Goal: Task Accomplishment & Management: Complete application form

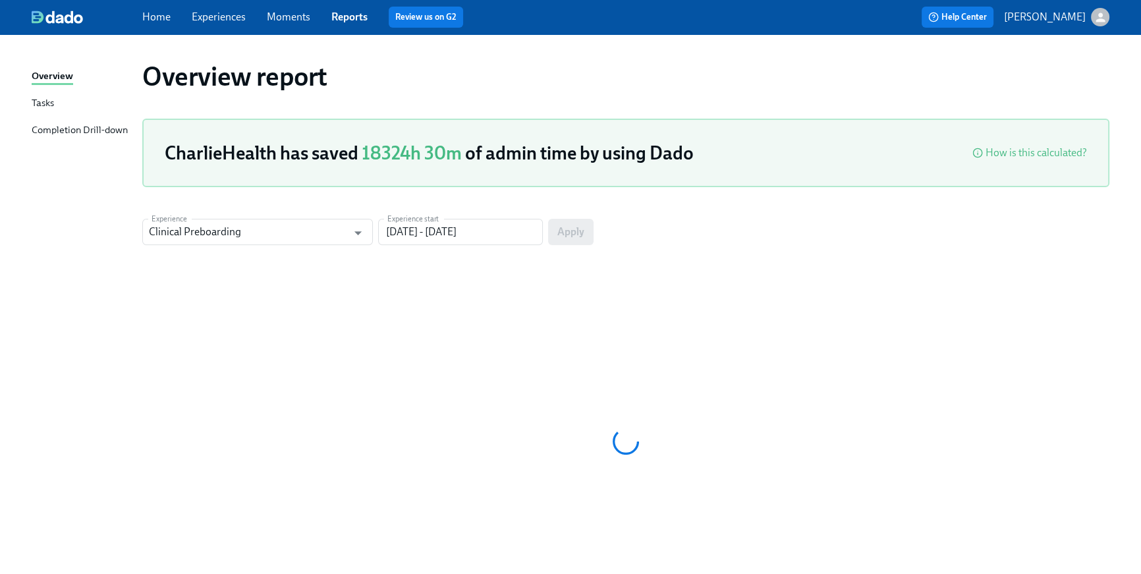
click at [157, 18] on link "Home" at bounding box center [156, 17] width 28 height 13
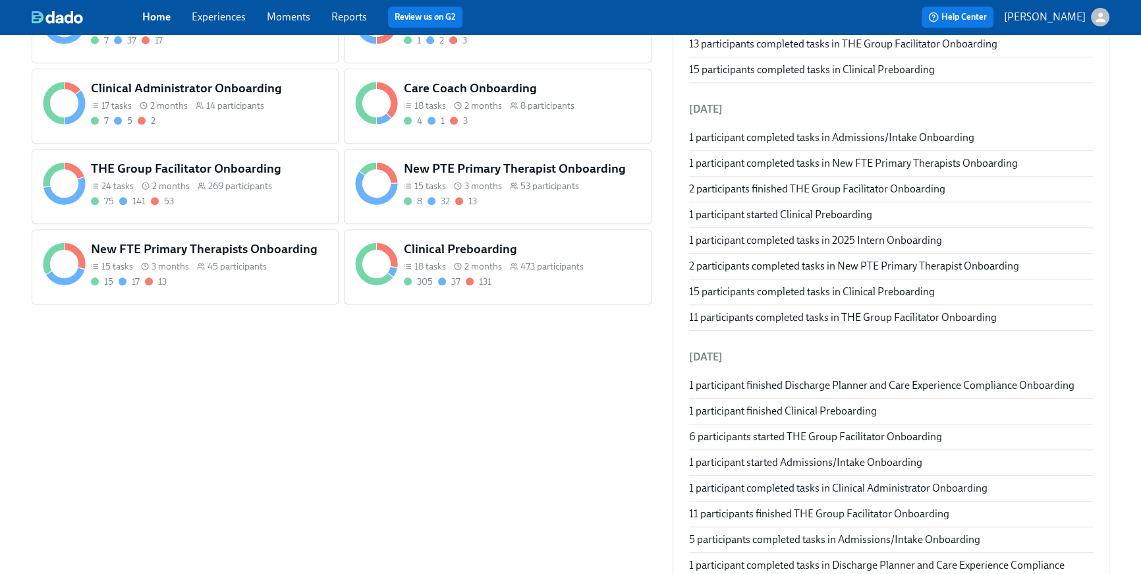
scroll to position [761, 0]
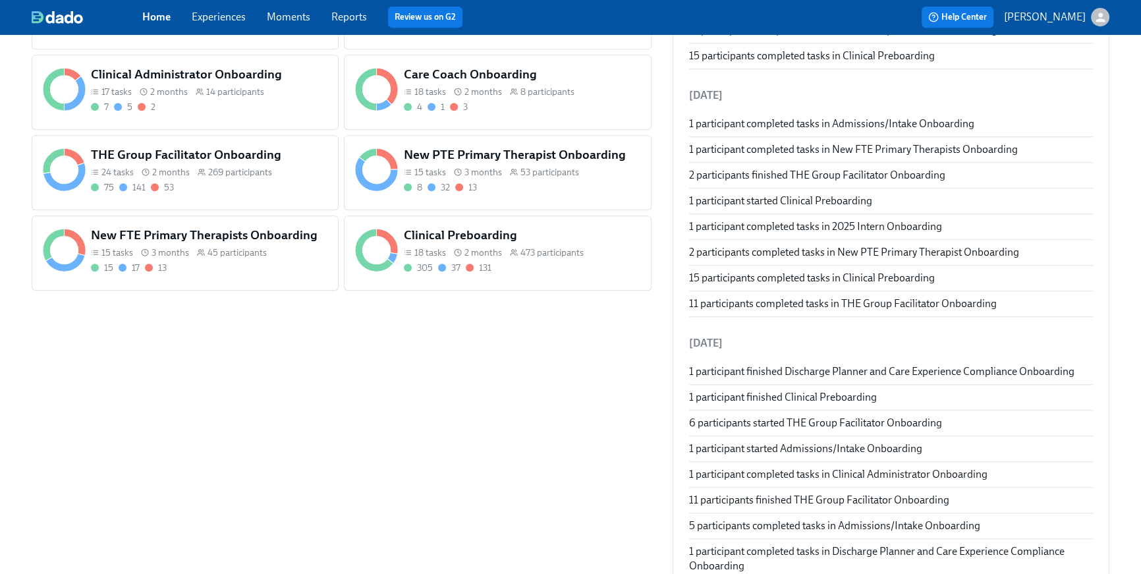
click at [211, 191] on div "75 141 53" at bounding box center [209, 187] width 236 height 13
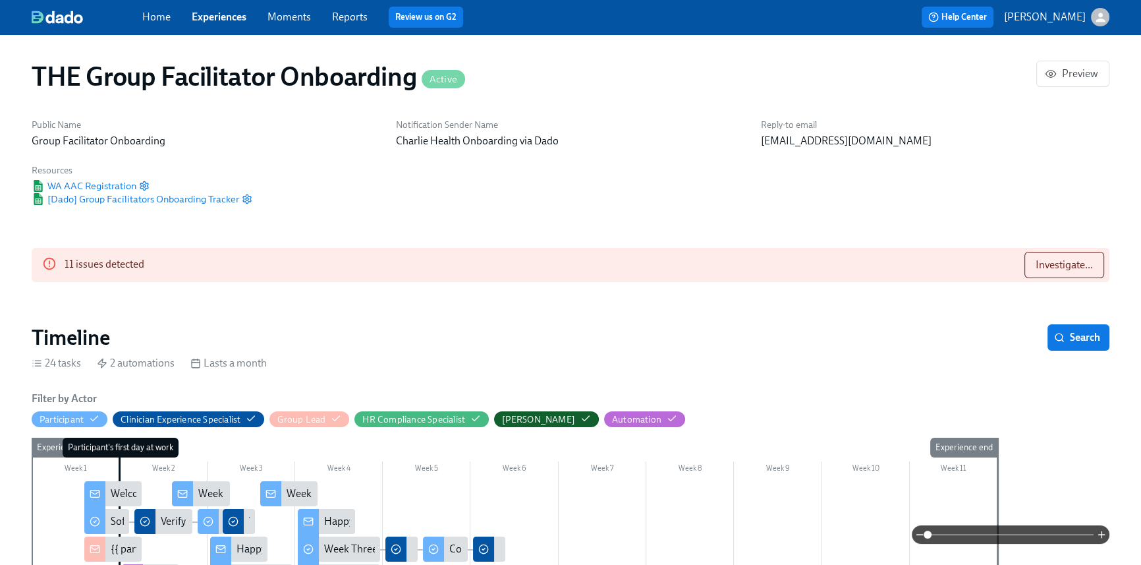
scroll to position [0, 17464]
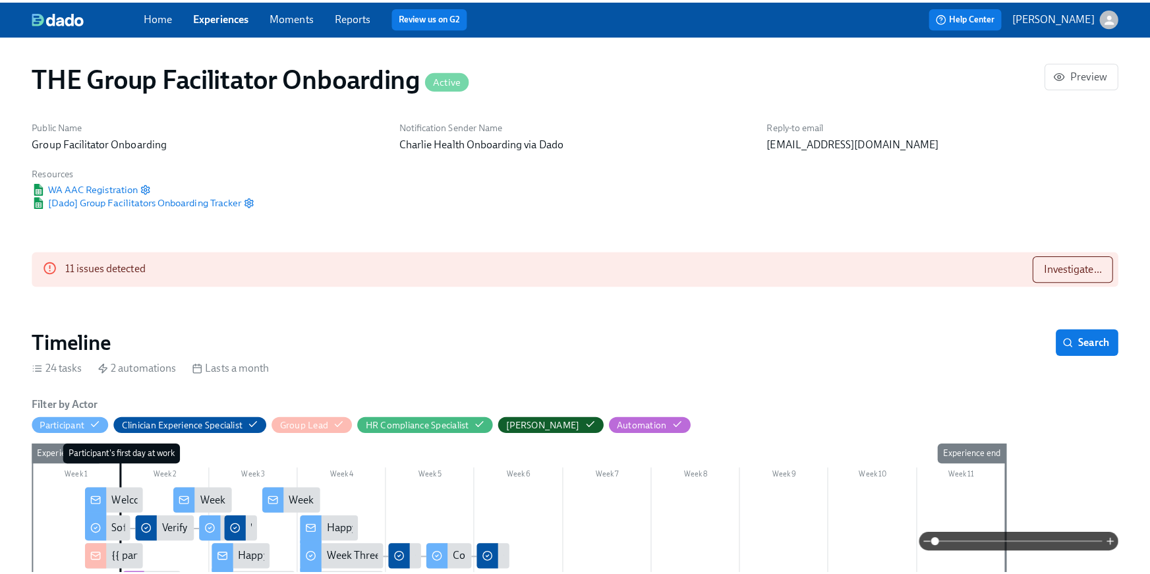
scroll to position [0, 18105]
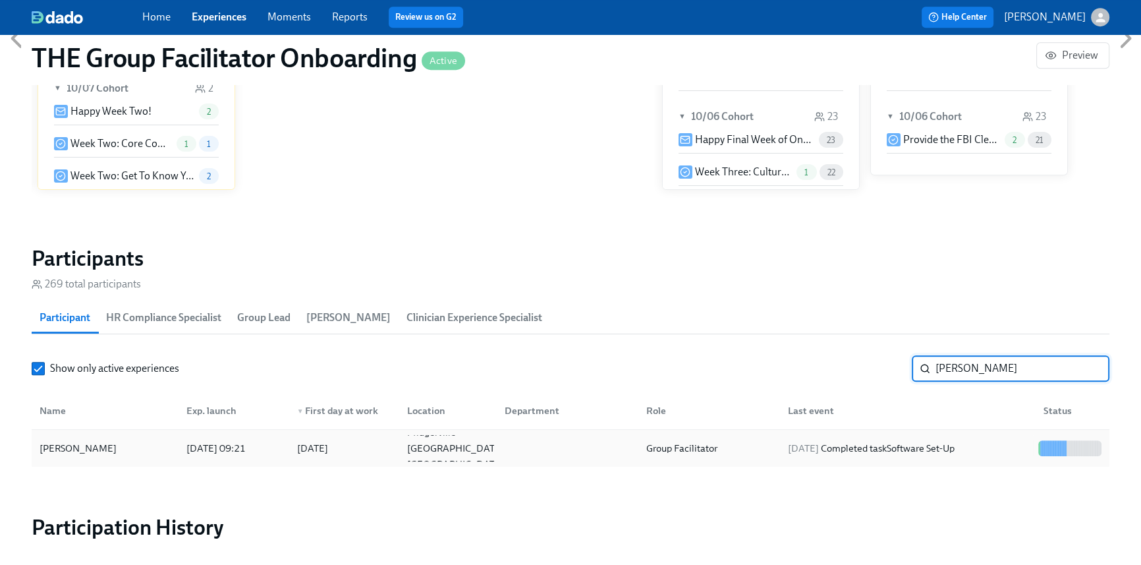
click at [960, 452] on div "2025/10/13 Completed task Software Set-Up" at bounding box center [871, 448] width 177 height 16
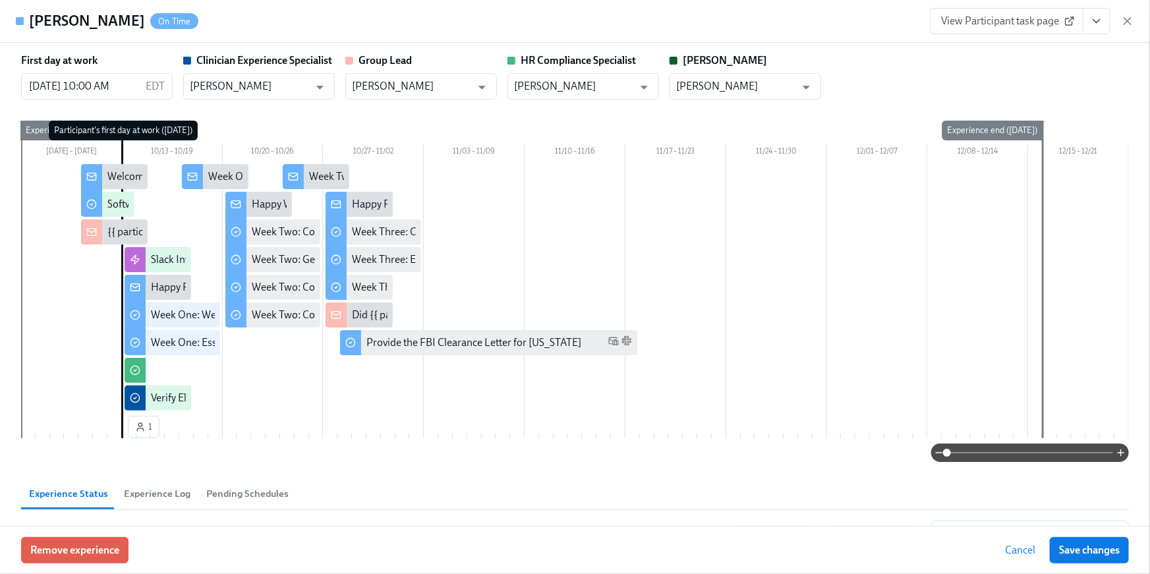
click at [1092, 24] on icon "View task page" at bounding box center [1096, 20] width 13 height 13
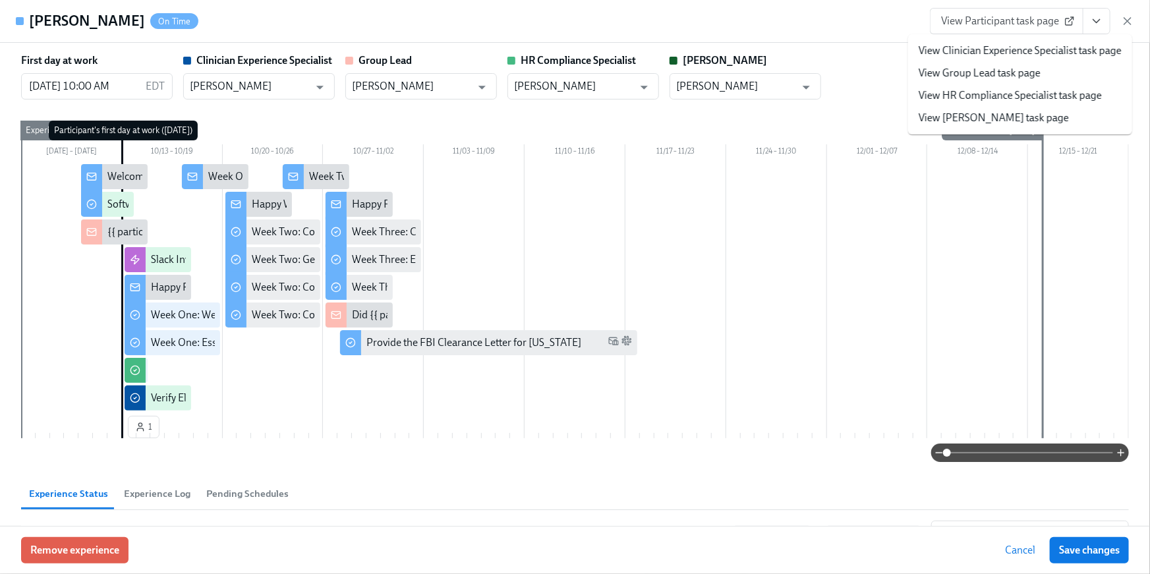
click at [1082, 97] on link "View HR Compliance Specialist task page" at bounding box center [1009, 95] width 183 height 14
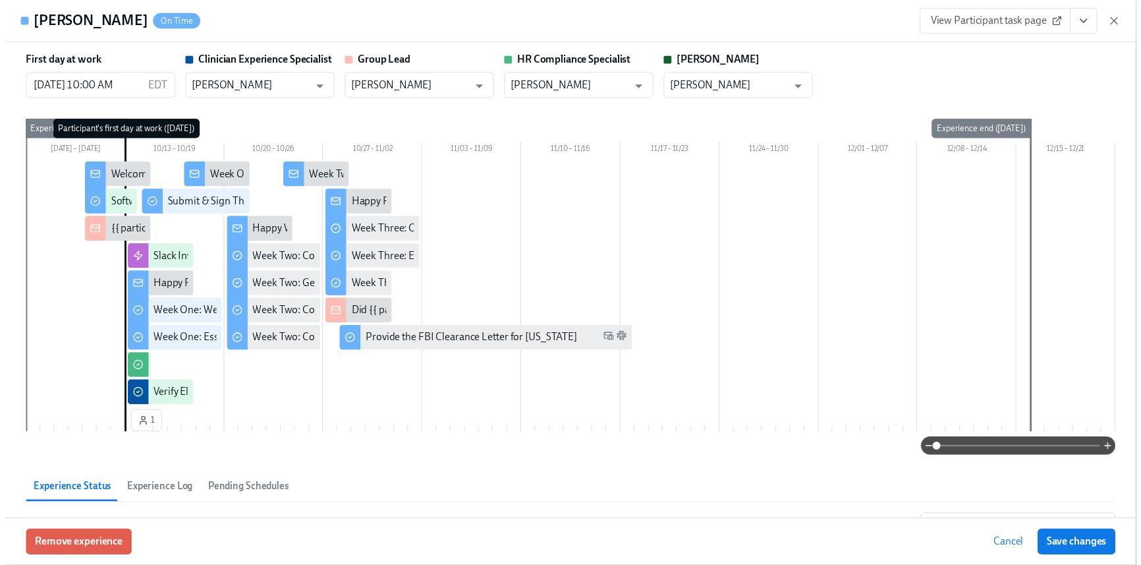
scroll to position [0, 18895]
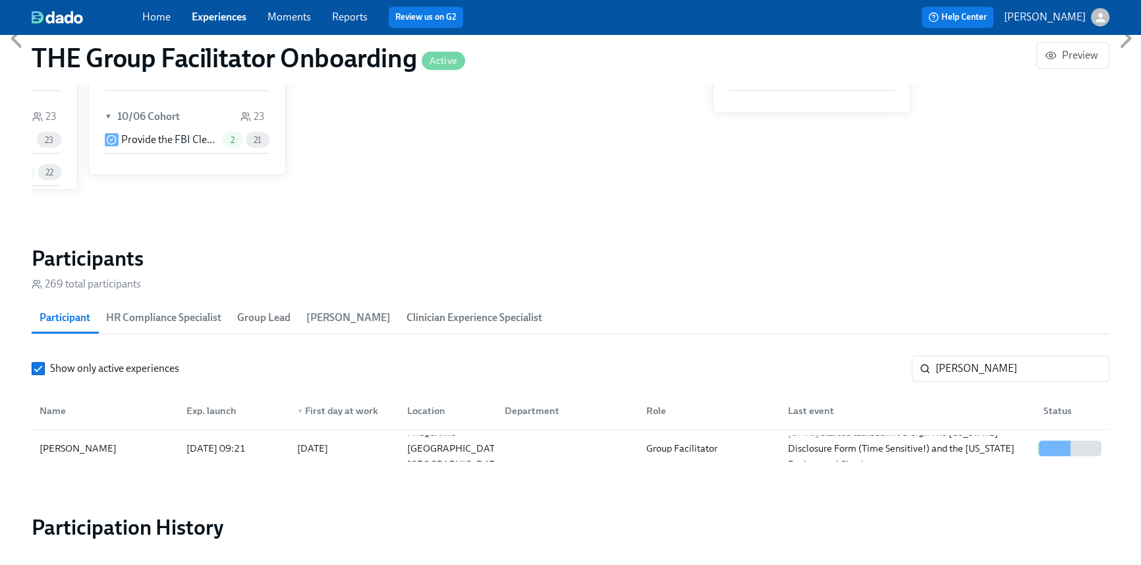
scroll to position [0, 18895]
drag, startPoint x: 908, startPoint y: 362, endPoint x: 901, endPoint y: 363, distance: 7.9
click at [901, 362] on div "Show only active experiences holly ​" at bounding box center [571, 368] width 1078 height 26
click at [853, 455] on div "2025/10/13 Completed task Software Set-Up" at bounding box center [905, 448] width 256 height 26
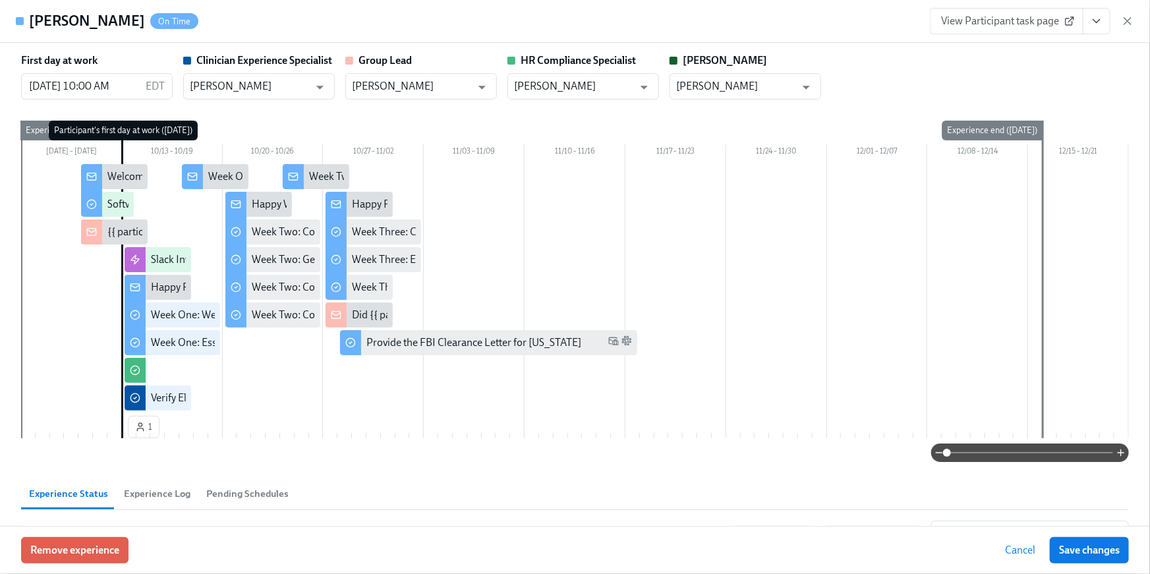
click at [1110, 16] on button "View task page" at bounding box center [1096, 21] width 28 height 26
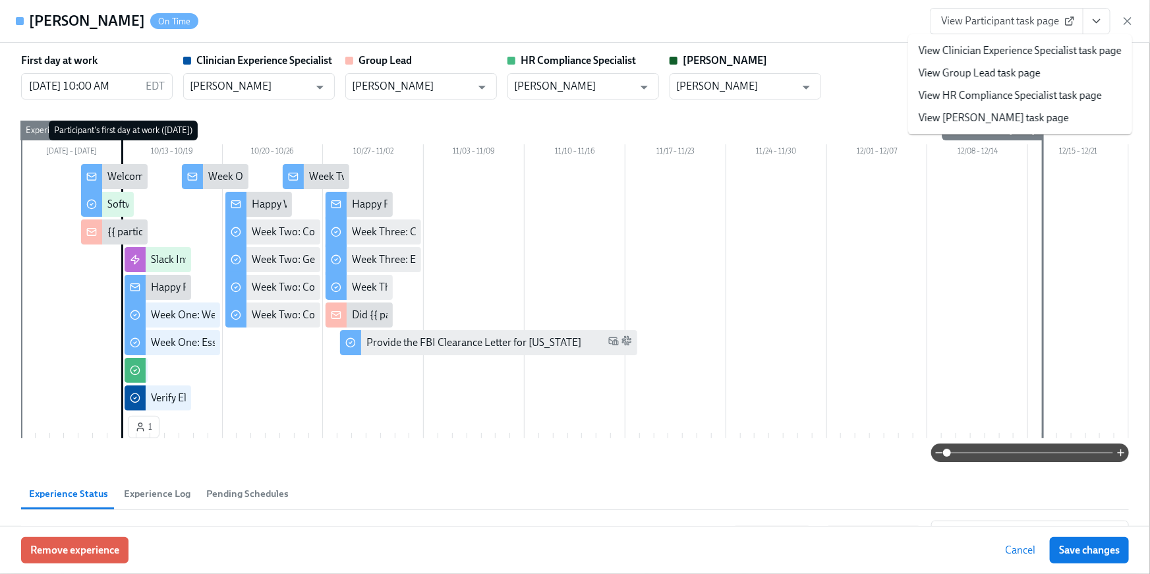
click at [1045, 100] on link "View HR Compliance Specialist task page" at bounding box center [1009, 95] width 183 height 14
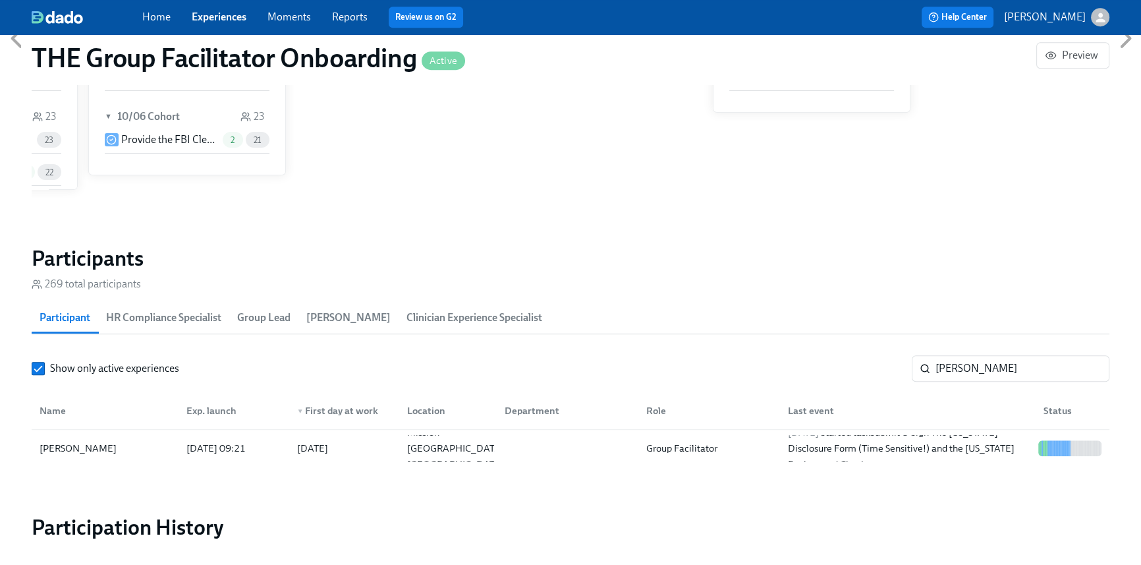
scroll to position [0, 18895]
drag, startPoint x: 973, startPoint y: 360, endPoint x: 978, endPoint y: 368, distance: 9.0
click at [974, 361] on input "garcia" at bounding box center [1022, 368] width 174 height 26
drag, startPoint x: 965, startPoint y: 369, endPoint x: 844, endPoint y: 356, distance: 121.9
click at [869, 361] on div "Show only active experiences garcia ​" at bounding box center [571, 368] width 1078 height 26
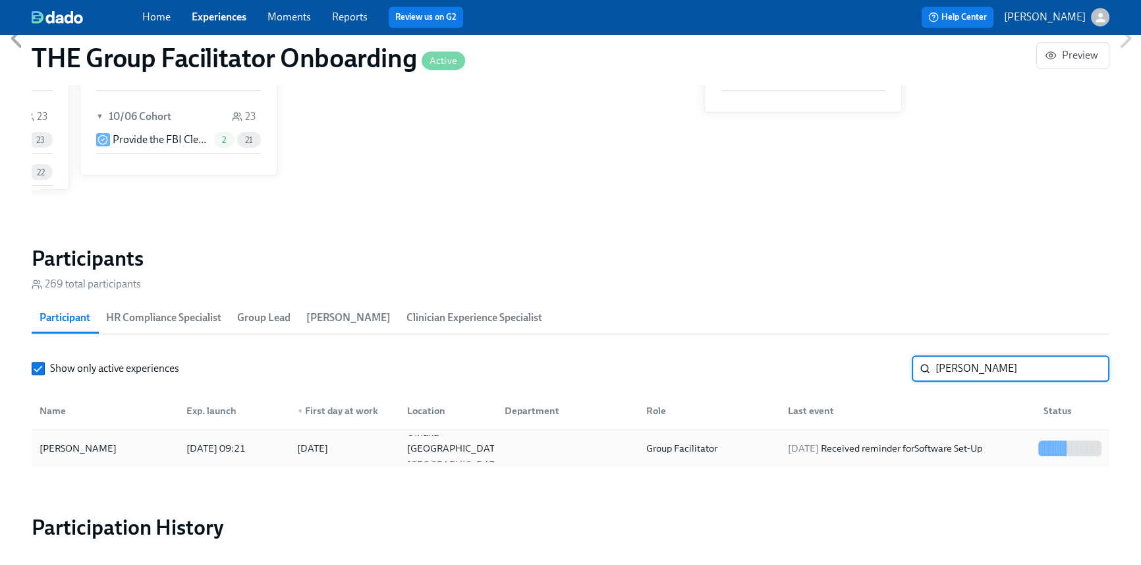
click at [752, 447] on div "Group Facilitator" at bounding box center [707, 448] width 142 height 26
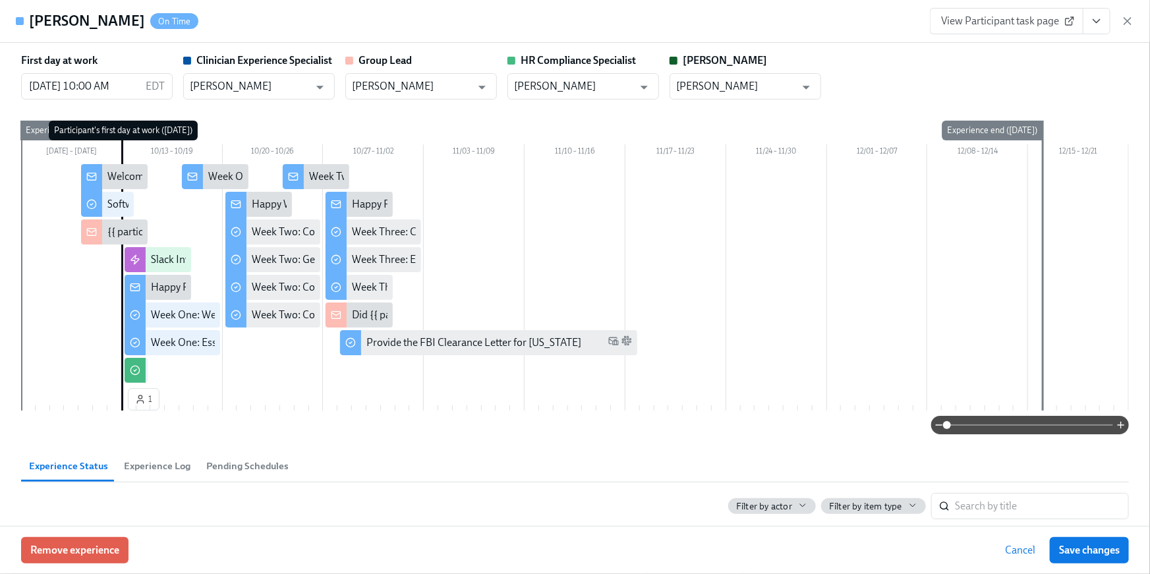
click at [1088, 28] on button "View task page" at bounding box center [1096, 21] width 28 height 26
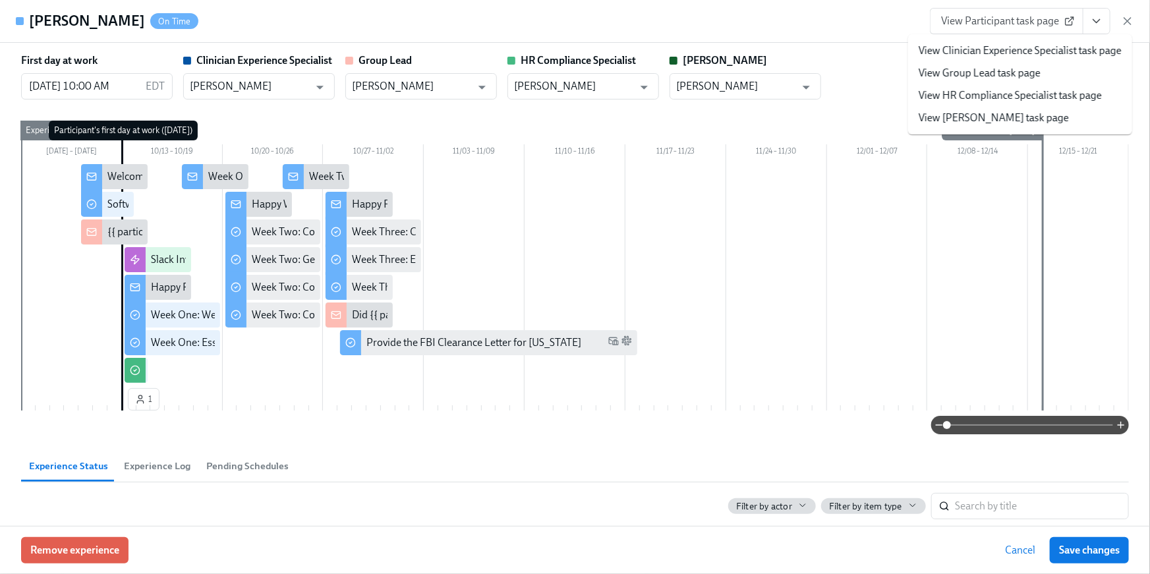
click at [1046, 97] on link "View HR Compliance Specialist task page" at bounding box center [1009, 95] width 183 height 14
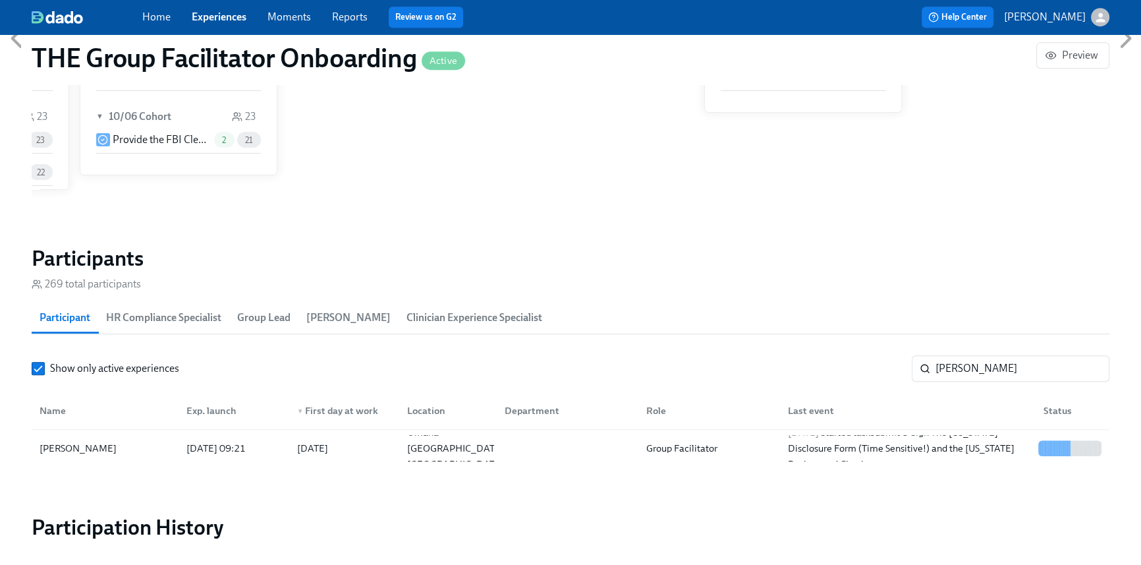
scroll to position [0, 18887]
drag, startPoint x: 998, startPoint y: 374, endPoint x: 841, endPoint y: 340, distance: 161.0
click at [855, 371] on div "Show only active experiences Ellie ​" at bounding box center [571, 368] width 1078 height 26
type input "w"
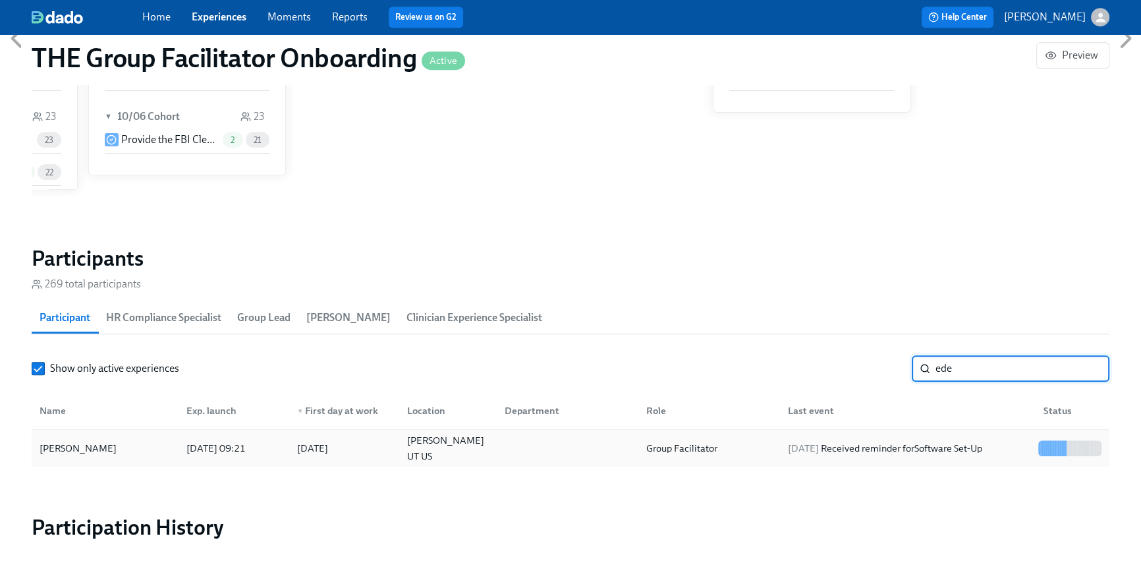
click at [902, 441] on div "2025/10/13 Received reminder for Software Set-Up" at bounding box center [885, 448] width 205 height 16
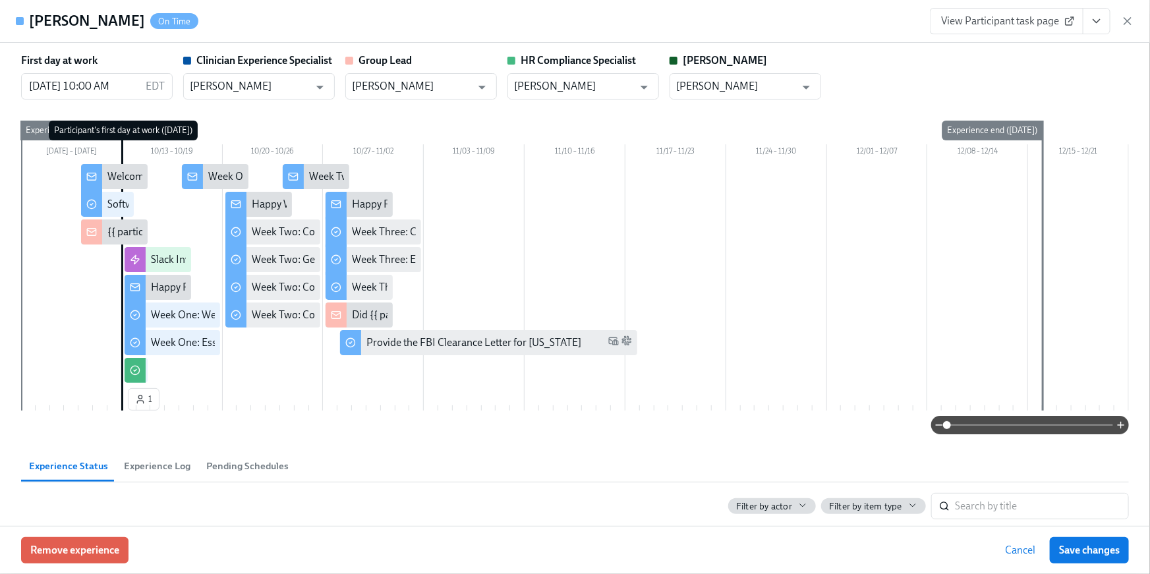
click at [1101, 26] on icon "View task page" at bounding box center [1096, 20] width 13 height 13
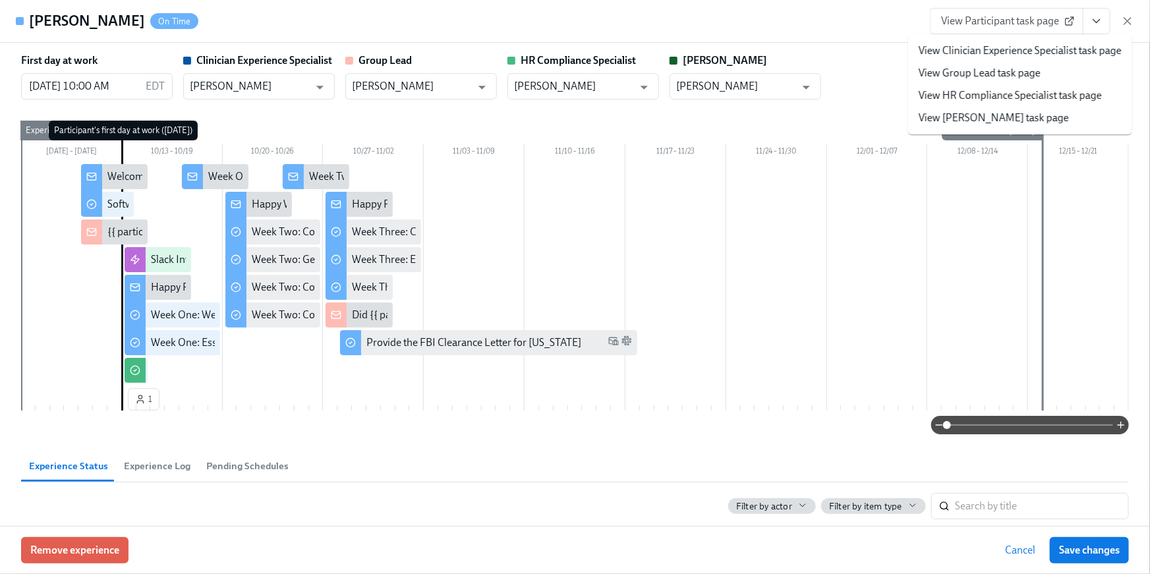
click at [1076, 96] on link "View HR Compliance Specialist task page" at bounding box center [1009, 95] width 183 height 14
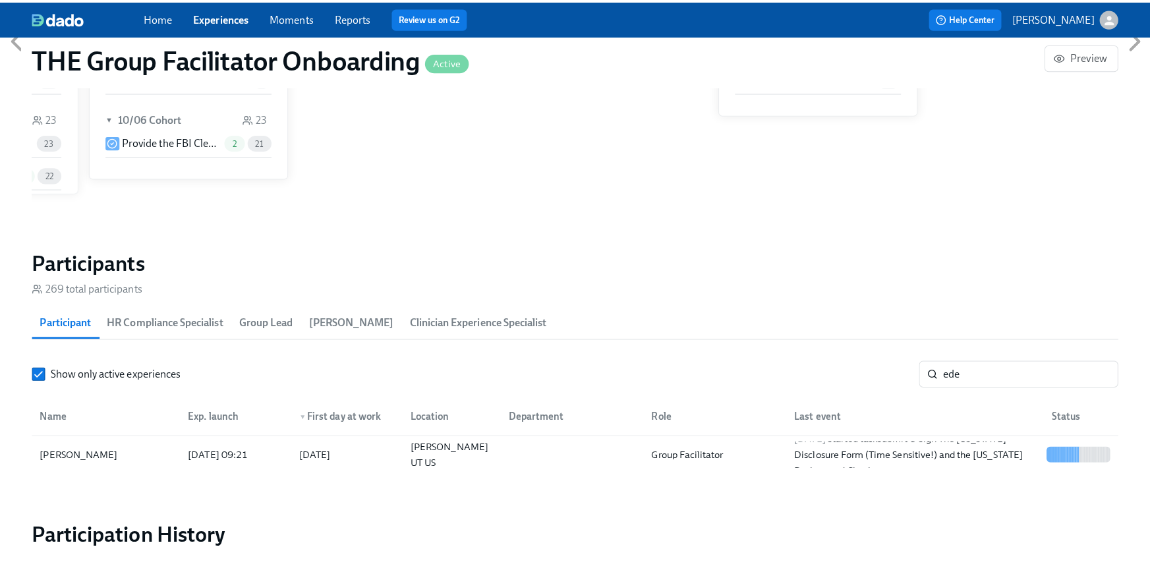
scroll to position [0, 18895]
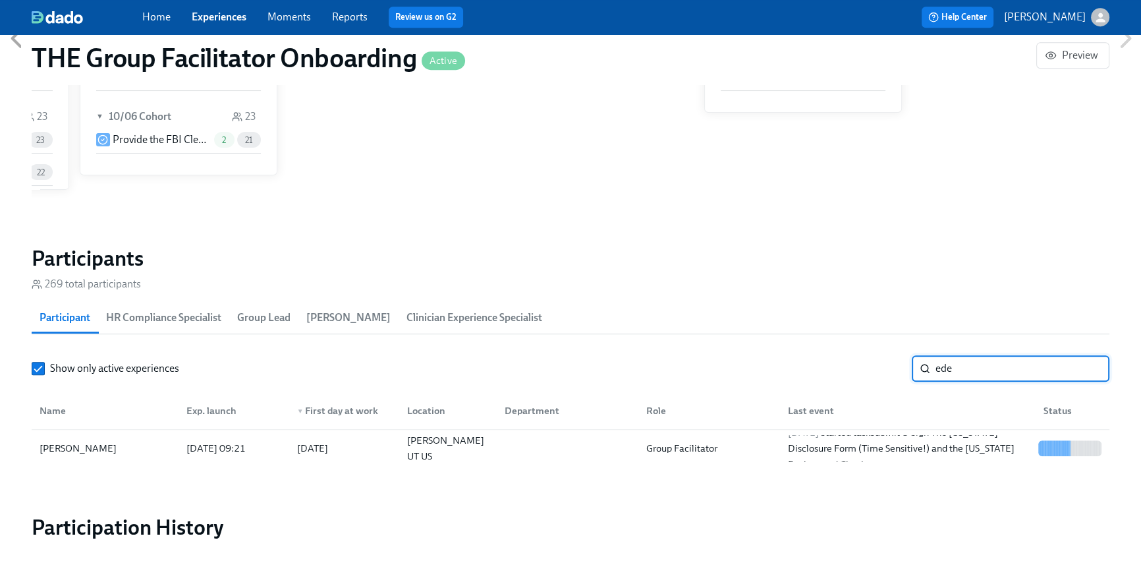
drag, startPoint x: 966, startPoint y: 368, endPoint x: 866, endPoint y: 359, distance: 100.6
click at [875, 362] on div "Show only active experiences ede ​" at bounding box center [571, 368] width 1078 height 26
type input "naza"
click at [818, 437] on div "2025/10/13 Received reminder for Software Set-Up" at bounding box center [905, 448] width 256 height 26
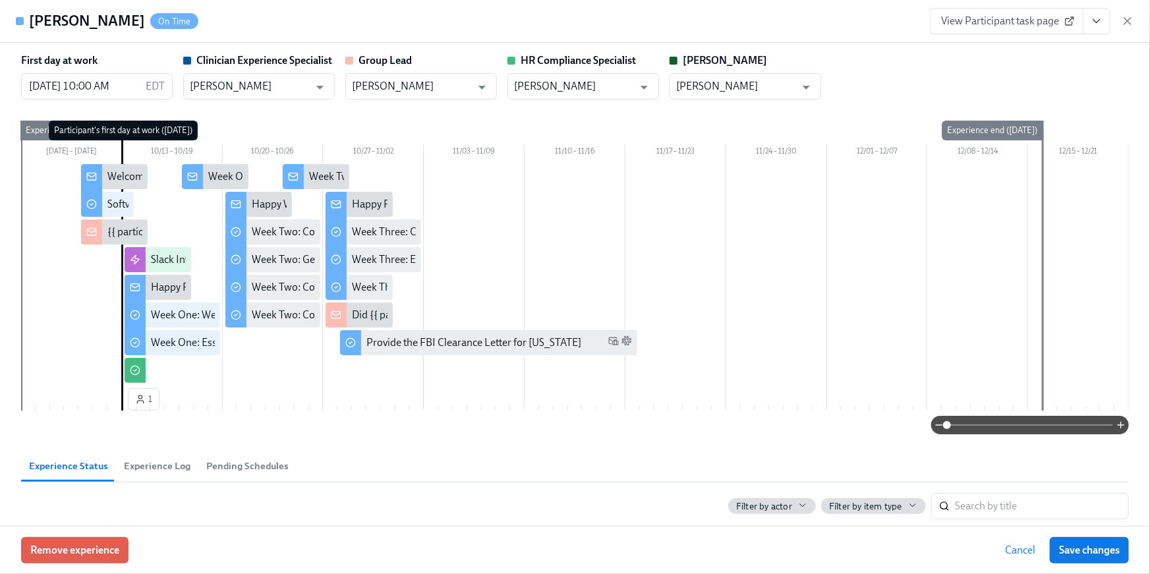
click at [1096, 27] on icon "View task page" at bounding box center [1096, 20] width 13 height 13
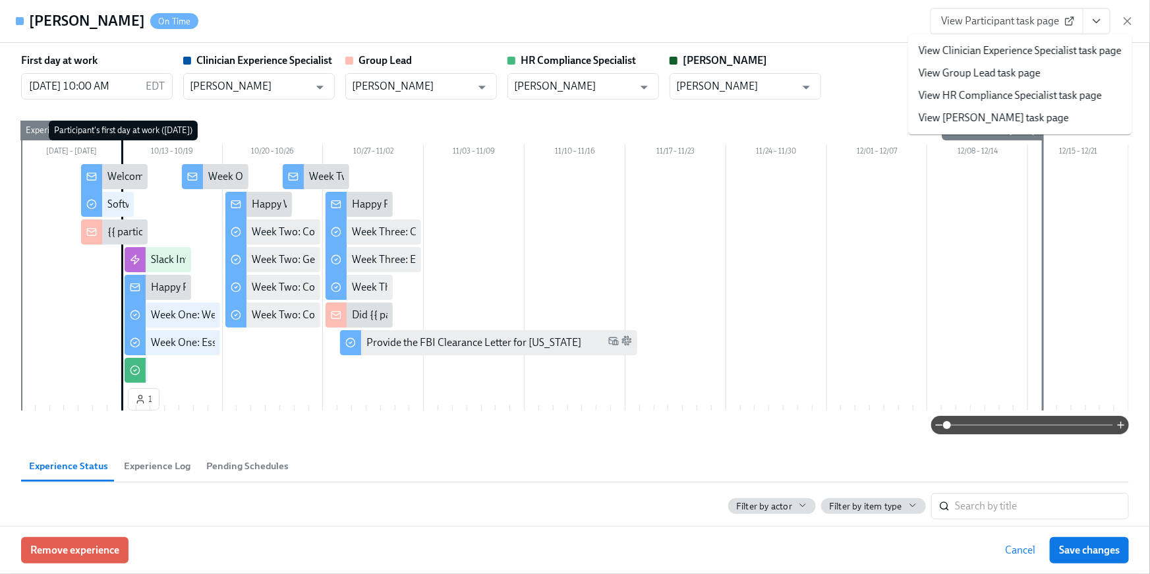
click at [1042, 93] on link "View HR Compliance Specialist task page" at bounding box center [1009, 95] width 183 height 14
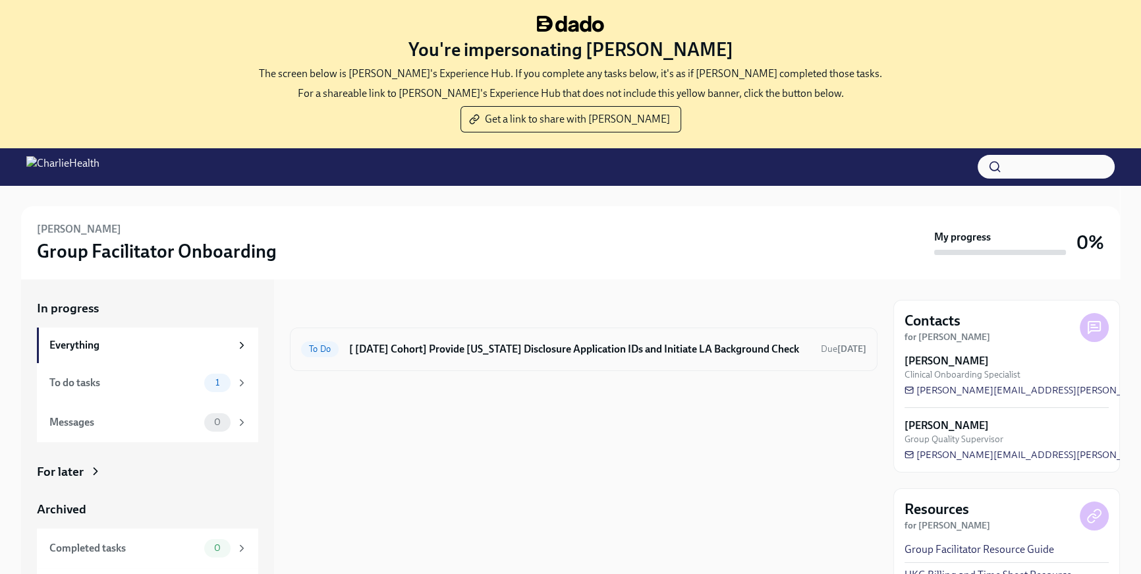
click at [588, 349] on h6 "[ Oct 13th Cohort] Provide Utah Disclosure Application IDs and Initiate LA Back…" at bounding box center [579, 349] width 461 height 14
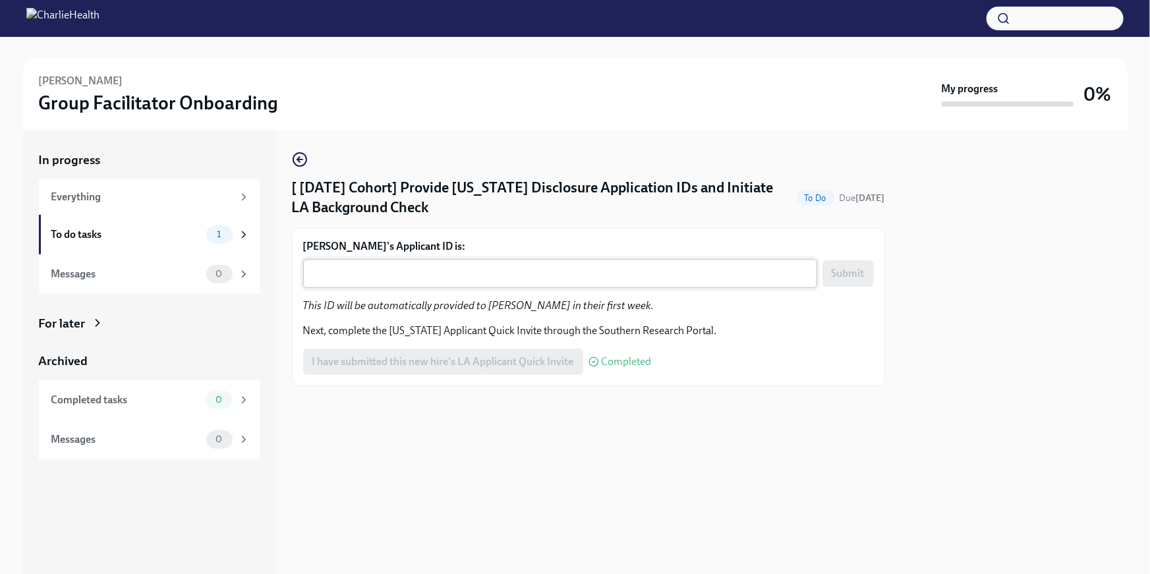
click at [316, 280] on textarea "Holly North's Applicant ID is:" at bounding box center [560, 273] width 498 height 16
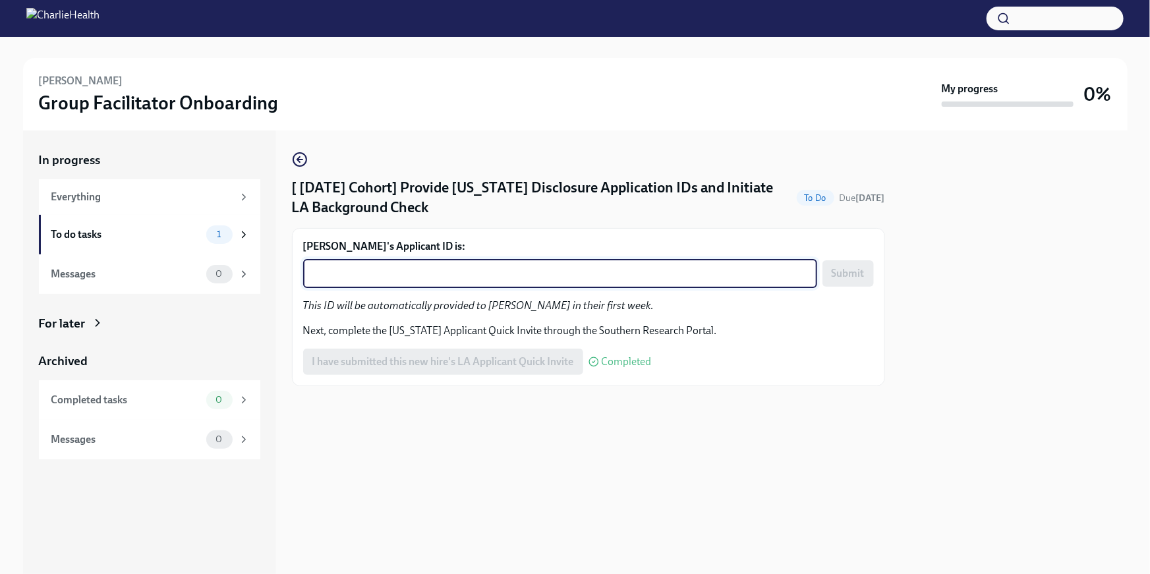
paste textarea "1257688"
type textarea "1257688"
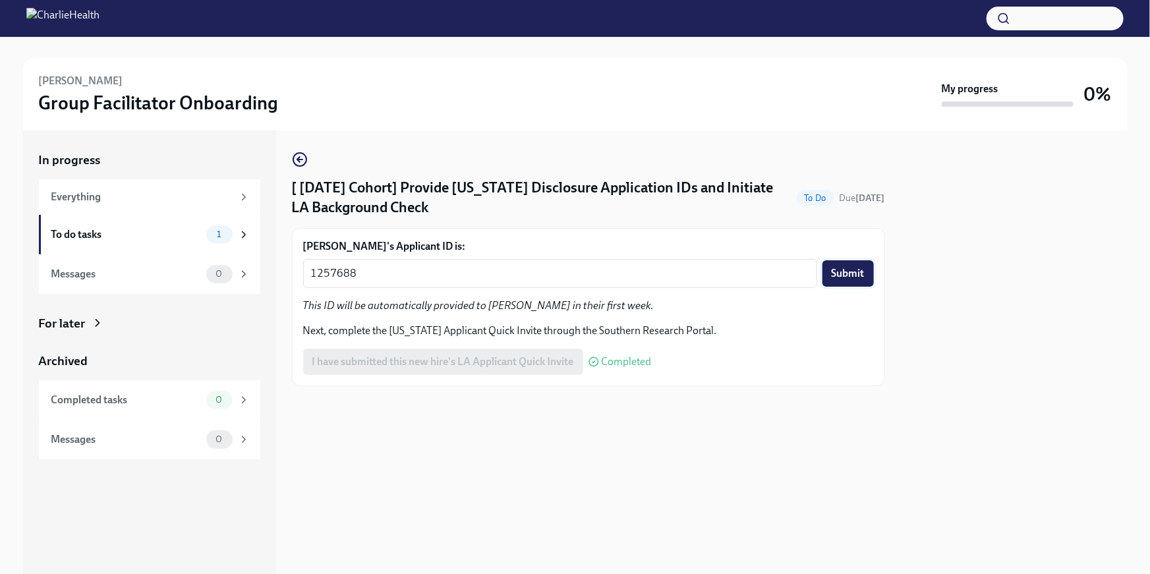
click at [847, 275] on span "Submit" at bounding box center [847, 273] width 33 height 13
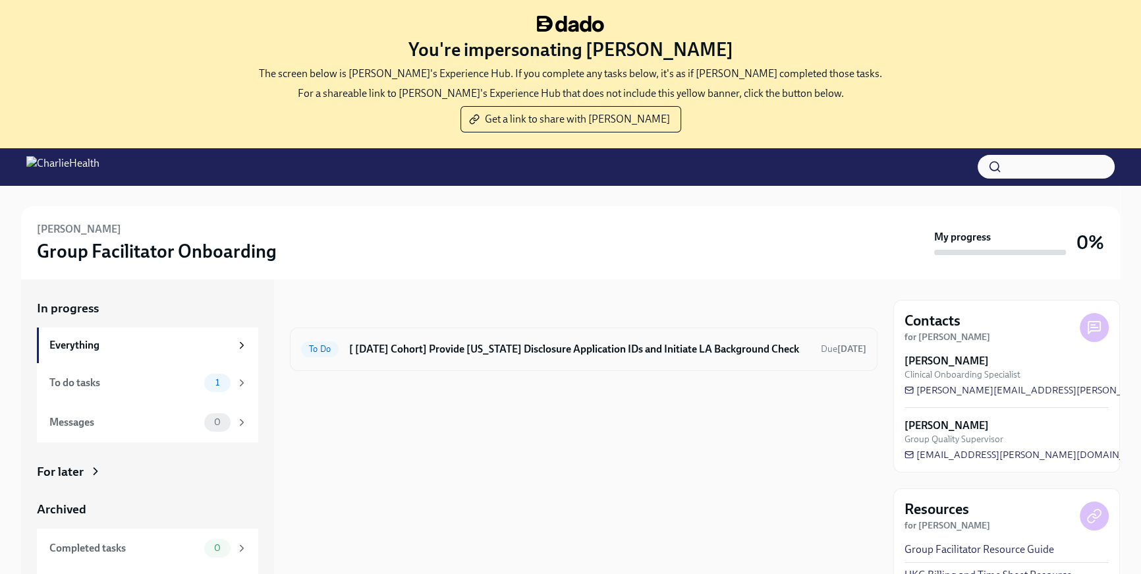
click at [479, 356] on div "To Do [ Oct 13th Cohort] Provide Utah Disclosure Application IDs and Initiate L…" at bounding box center [583, 349] width 565 height 21
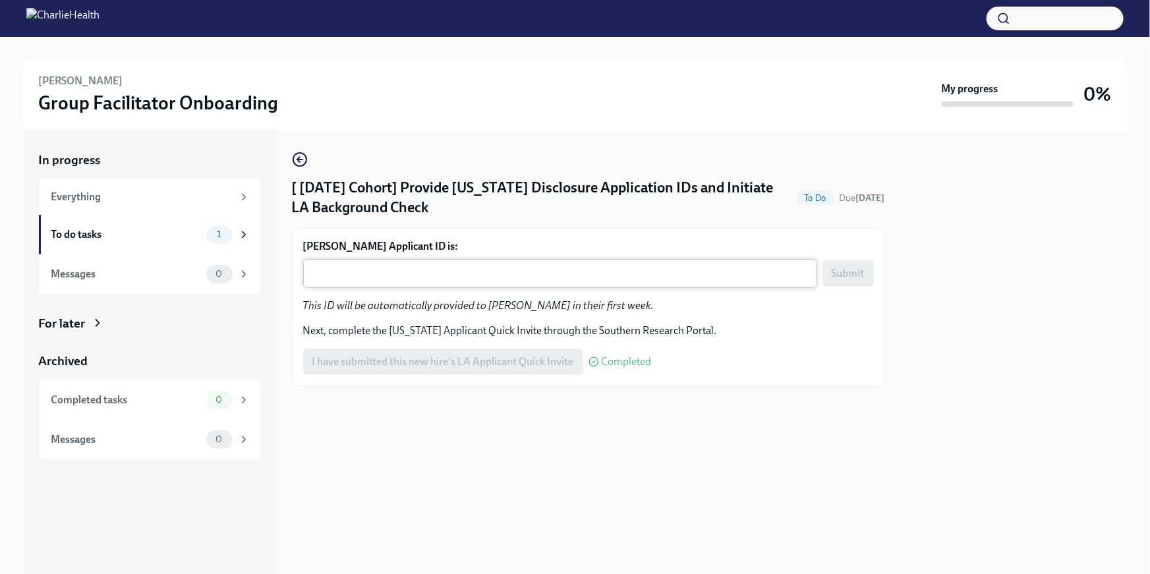
click at [392, 265] on textarea "Cecilia Garcia's Applicant ID is:" at bounding box center [560, 273] width 498 height 16
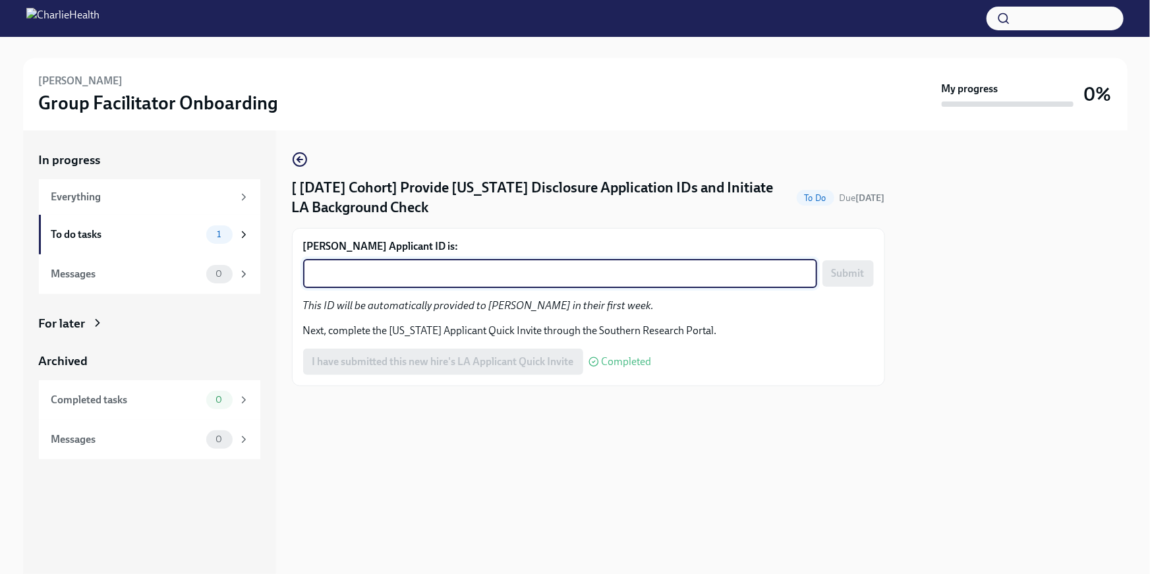
paste textarea "1257774"
type textarea "1257774"
click at [846, 274] on span "Submit" at bounding box center [847, 273] width 33 height 13
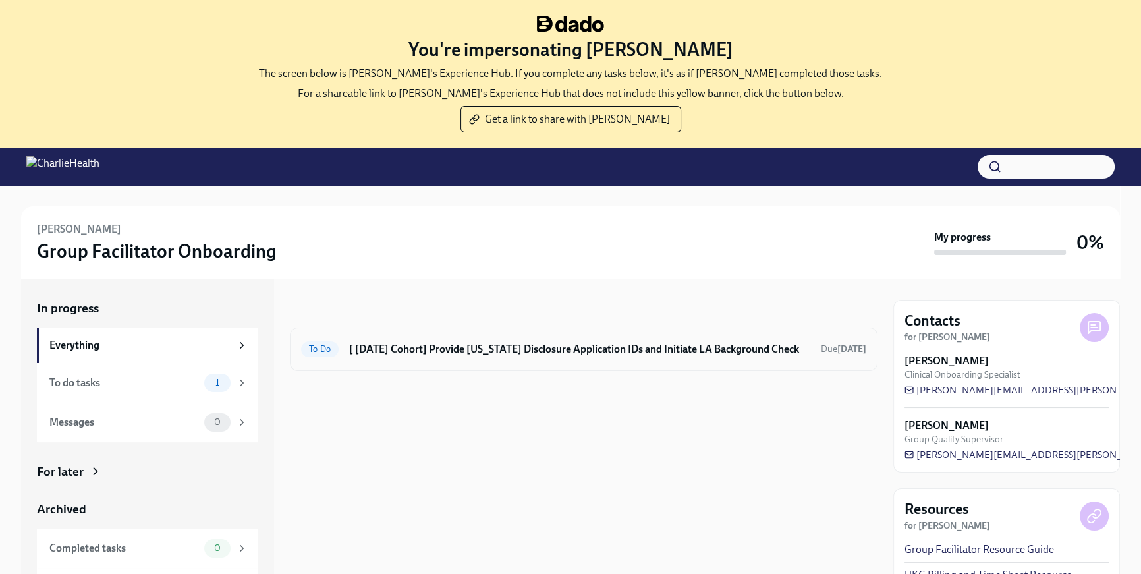
click at [581, 344] on h6 "[ [DATE] Cohort] Provide [US_STATE] Disclosure Application IDs and Initiate LA …" at bounding box center [579, 349] width 461 height 14
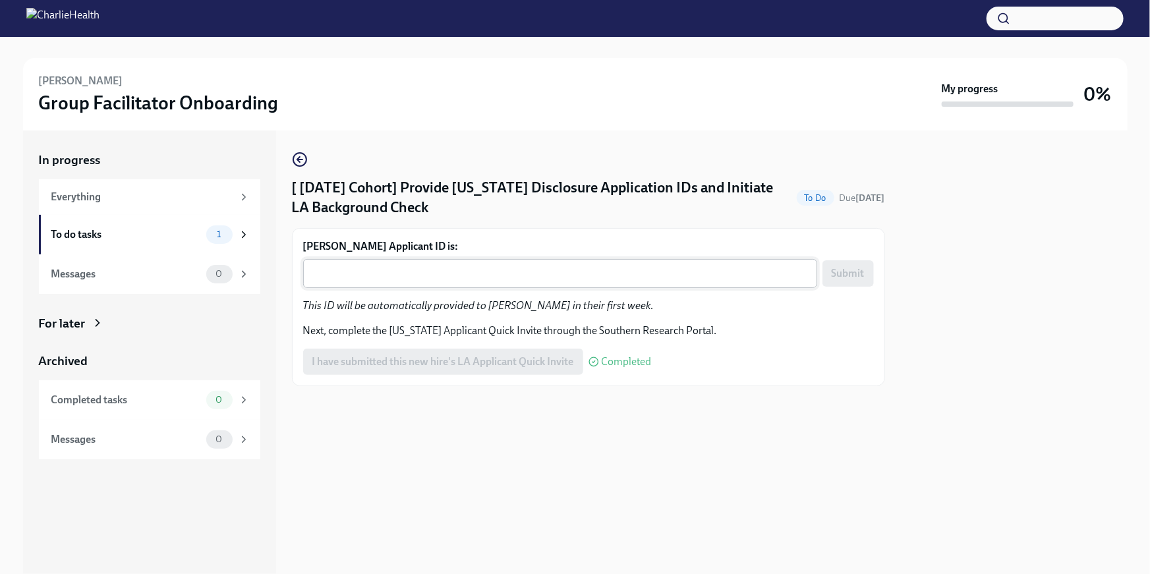
click at [366, 262] on div "x ​" at bounding box center [560, 273] width 514 height 29
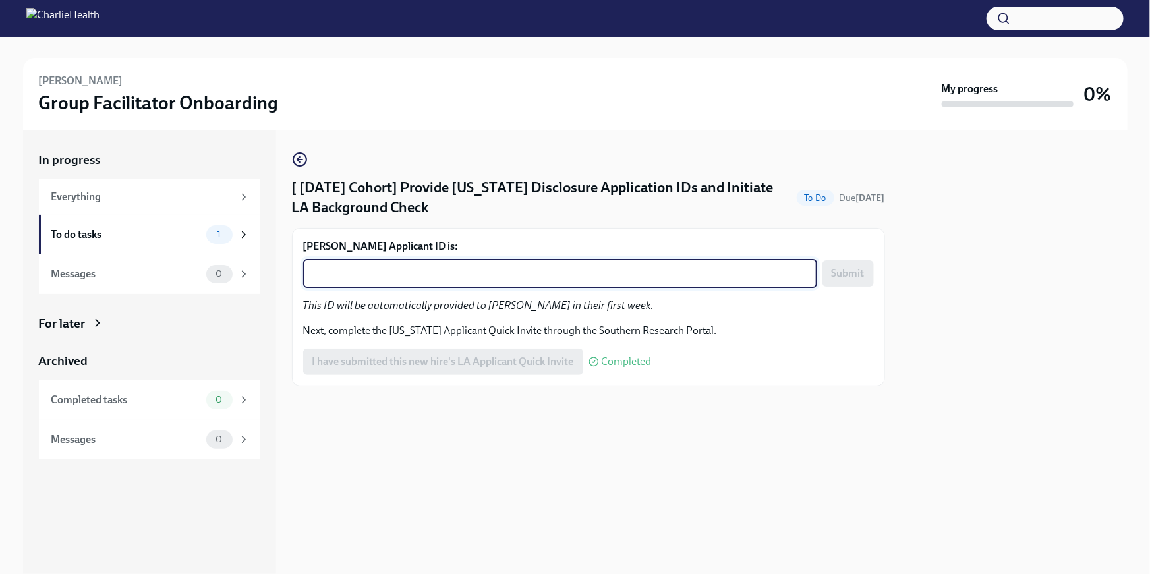
click at [328, 273] on textarea "Ellie Shaffer's Applicant ID is:" at bounding box center [560, 273] width 498 height 16
paste textarea "1257782"
type textarea "1257782"
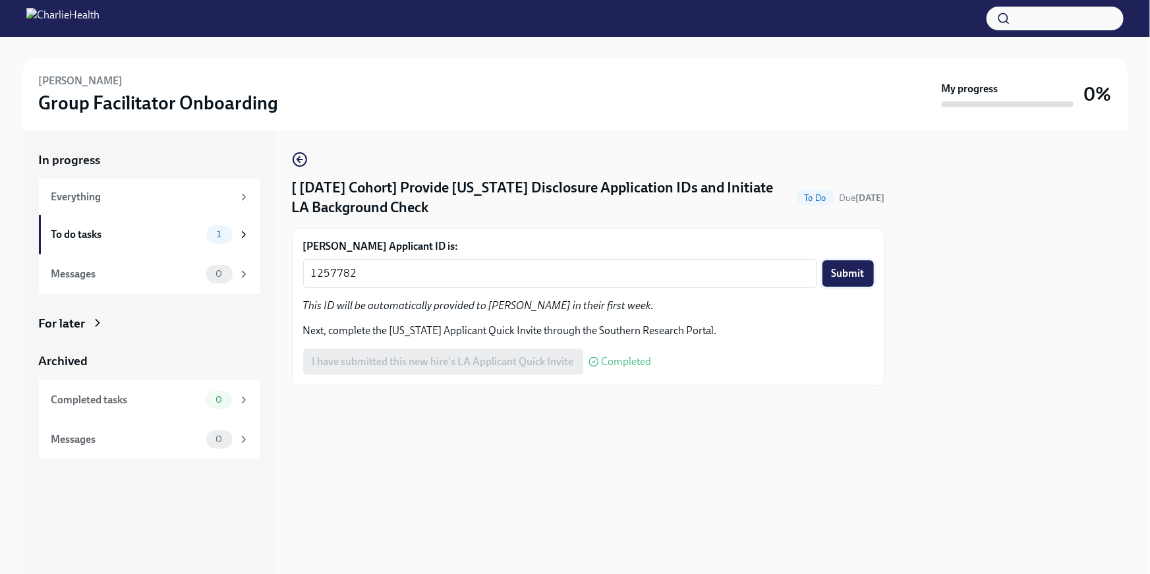
click at [861, 279] on span "Submit" at bounding box center [847, 273] width 33 height 13
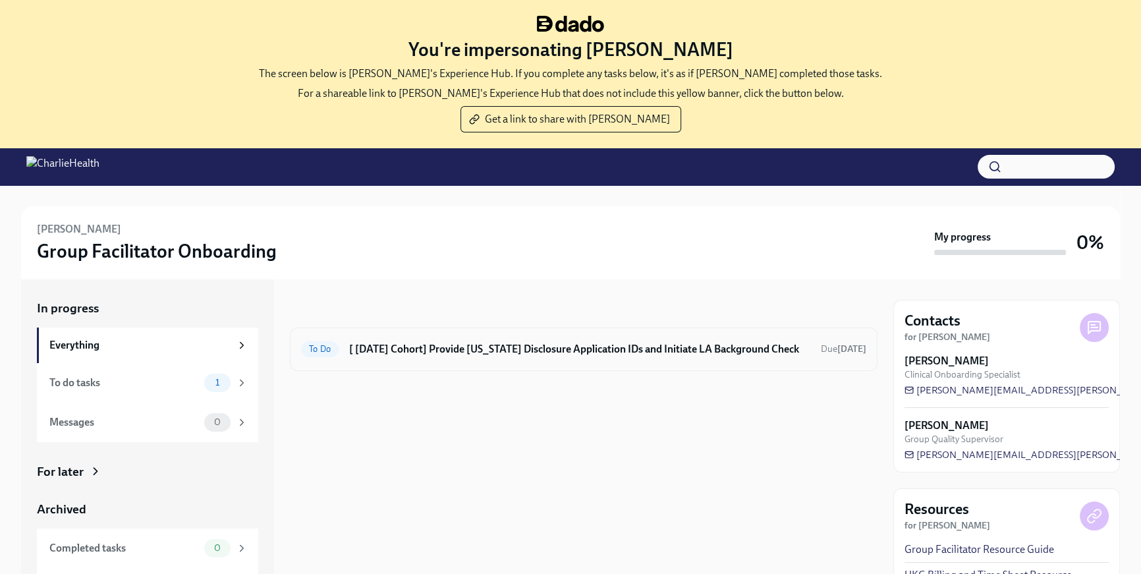
click at [594, 346] on h6 "[ [DATE] Cohort] Provide [US_STATE] Disclosure Application IDs and Initiate LA …" at bounding box center [579, 349] width 461 height 14
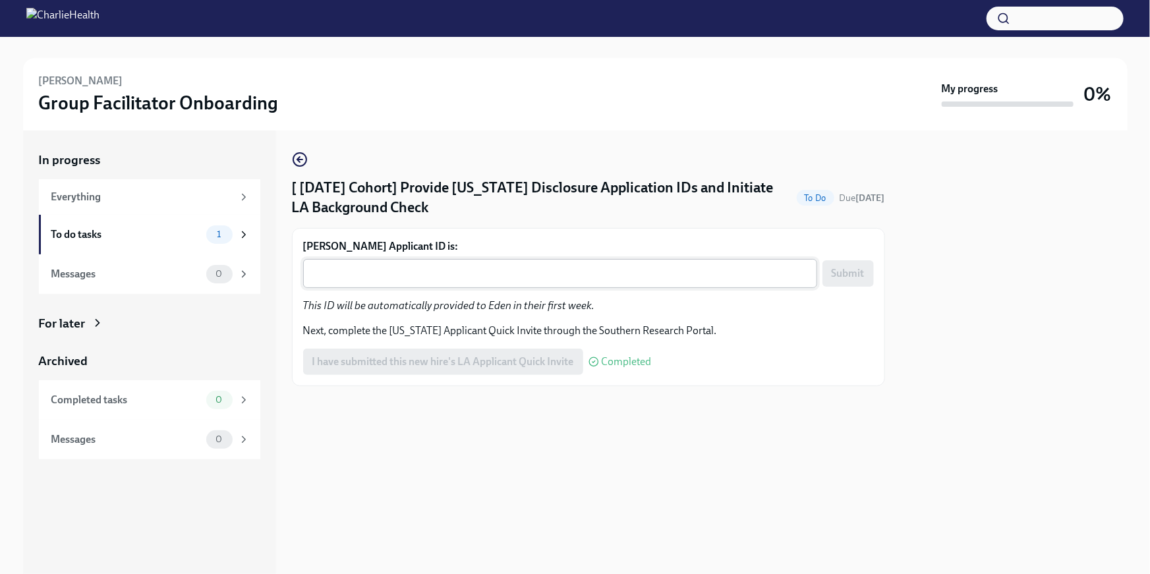
click at [375, 270] on textarea "Eden Parnes-Akins's Applicant ID is:" at bounding box center [560, 273] width 498 height 16
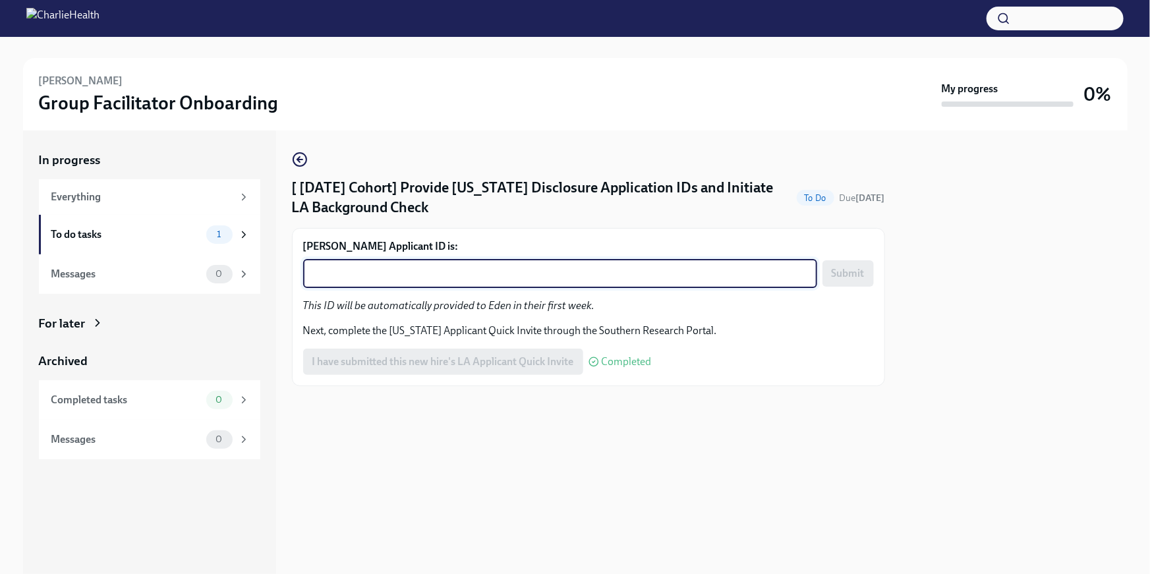
paste textarea "1257784"
type textarea "1257784"
click at [862, 274] on span "Submit" at bounding box center [847, 273] width 33 height 13
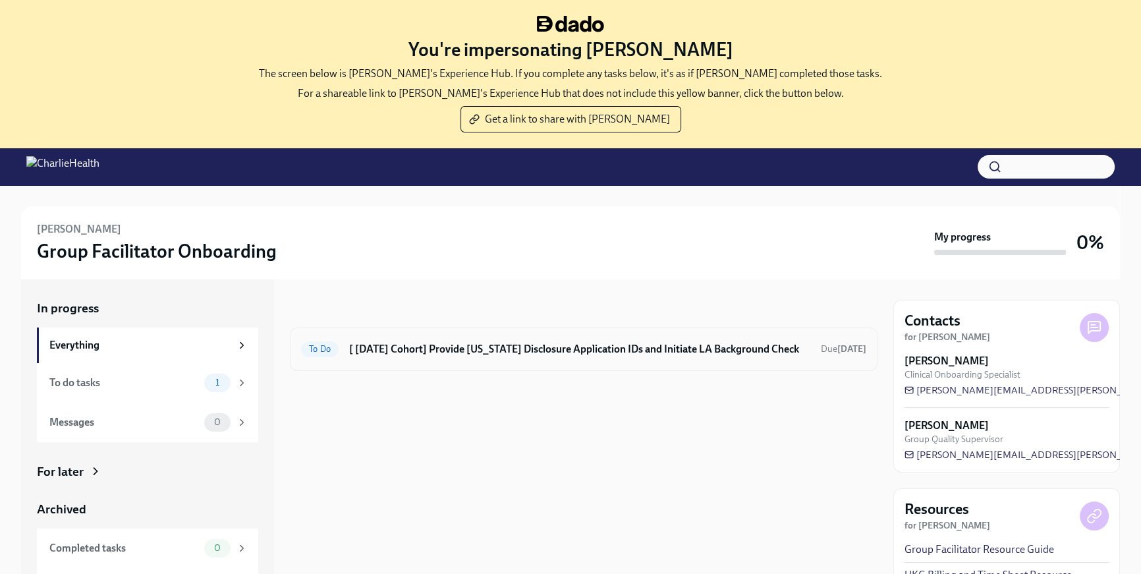
click at [530, 347] on h6 "[ [DATE] Cohort] Provide [US_STATE] Disclosure Application IDs and Initiate LA …" at bounding box center [579, 349] width 461 height 14
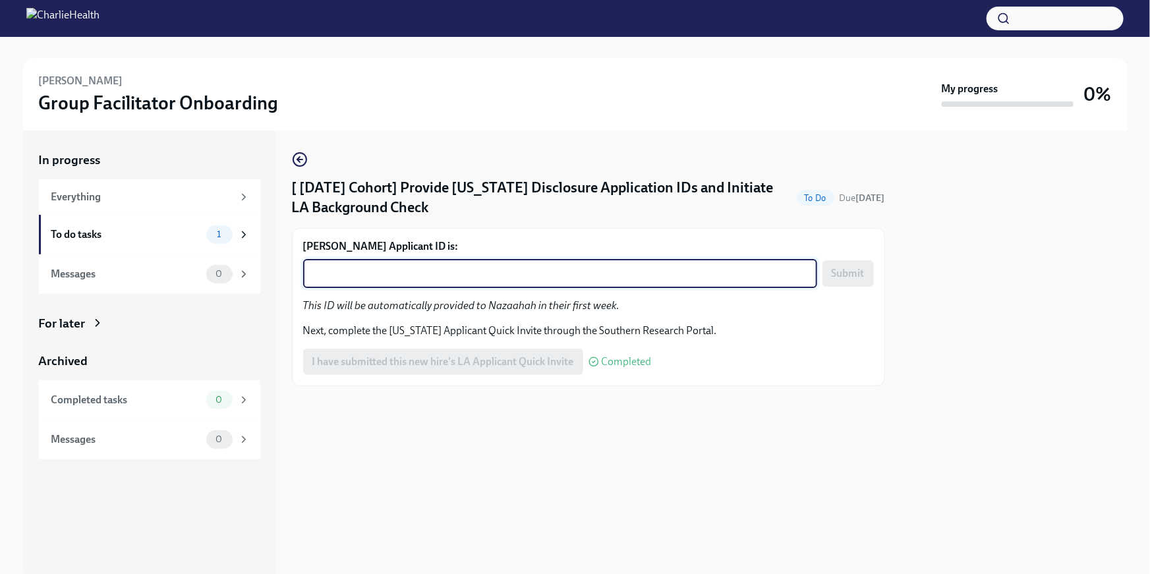
click at [399, 281] on textarea "[PERSON_NAME] Applicant ID is:" at bounding box center [560, 273] width 498 height 16
paste textarea "1257788"
type textarea "1257788"
click at [833, 269] on span "Submit" at bounding box center [847, 273] width 33 height 13
